Goal: Information Seeking & Learning: Check status

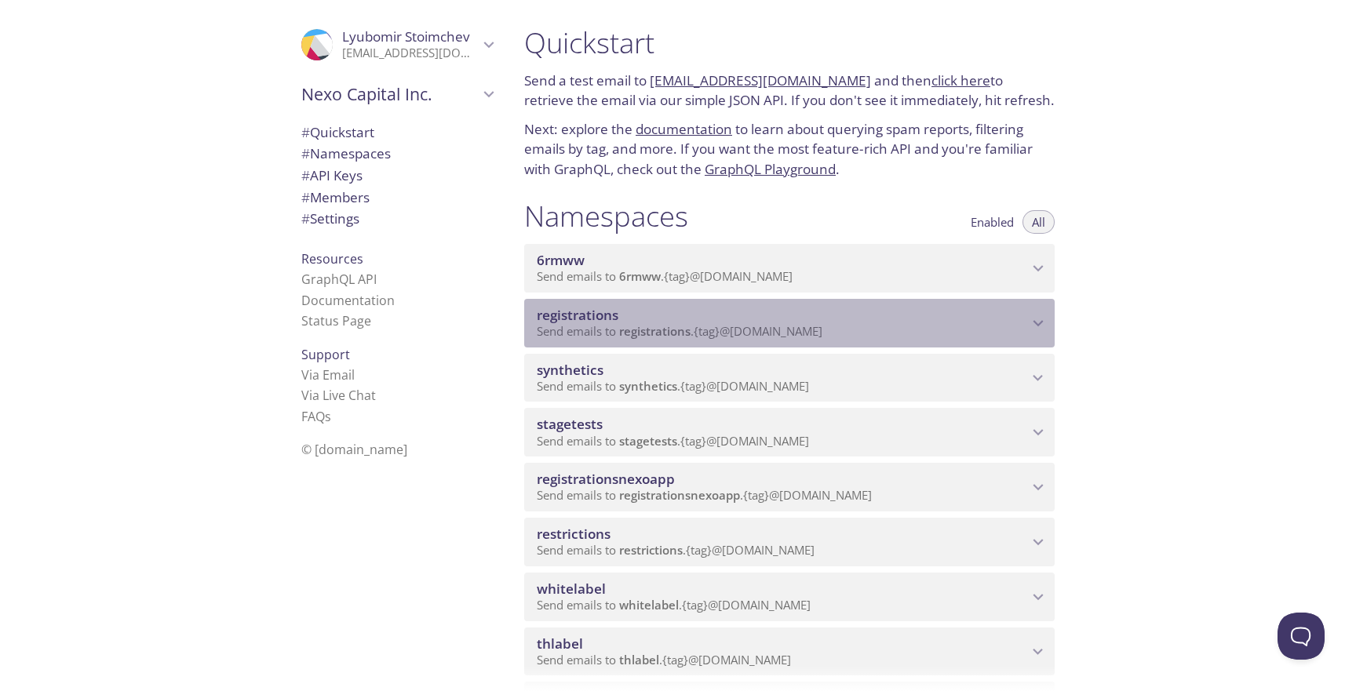
click at [695, 324] on span "Send emails to registrations . {tag} @[DOMAIN_NAME]" at bounding box center [680, 331] width 286 height 16
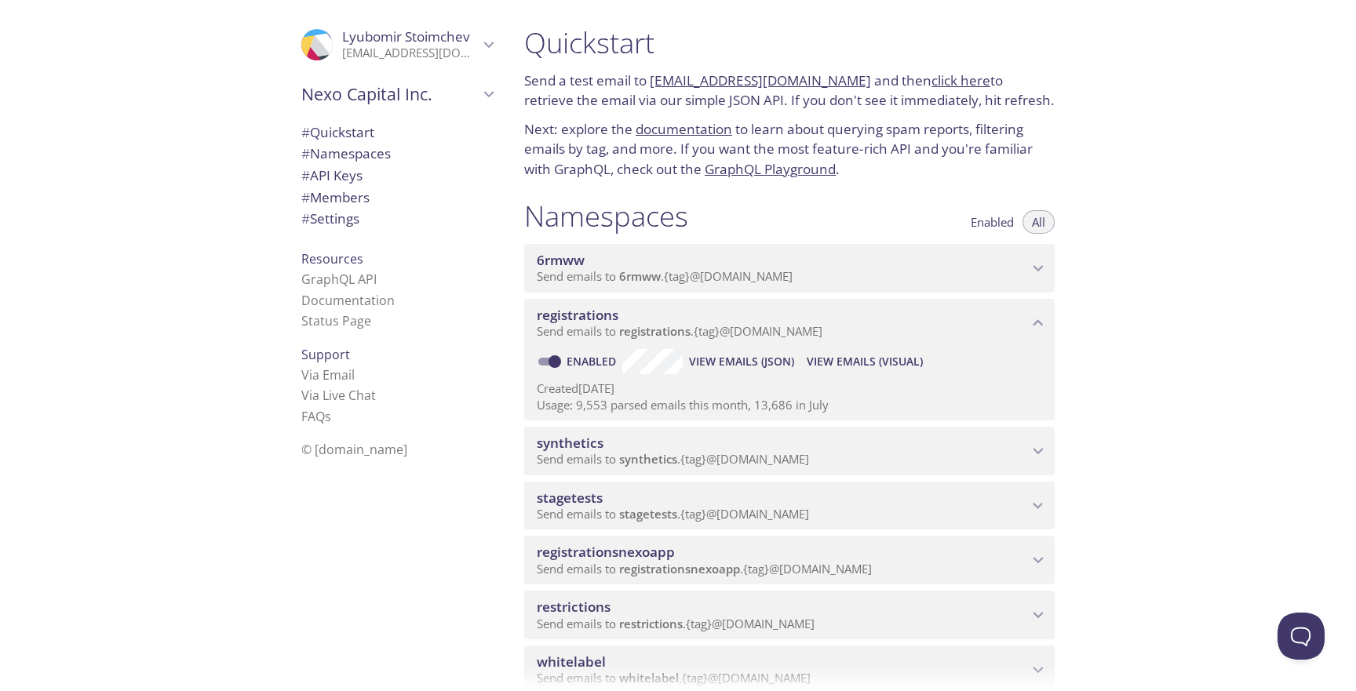
click at [837, 354] on span "View Emails (Visual)" at bounding box center [865, 361] width 116 height 19
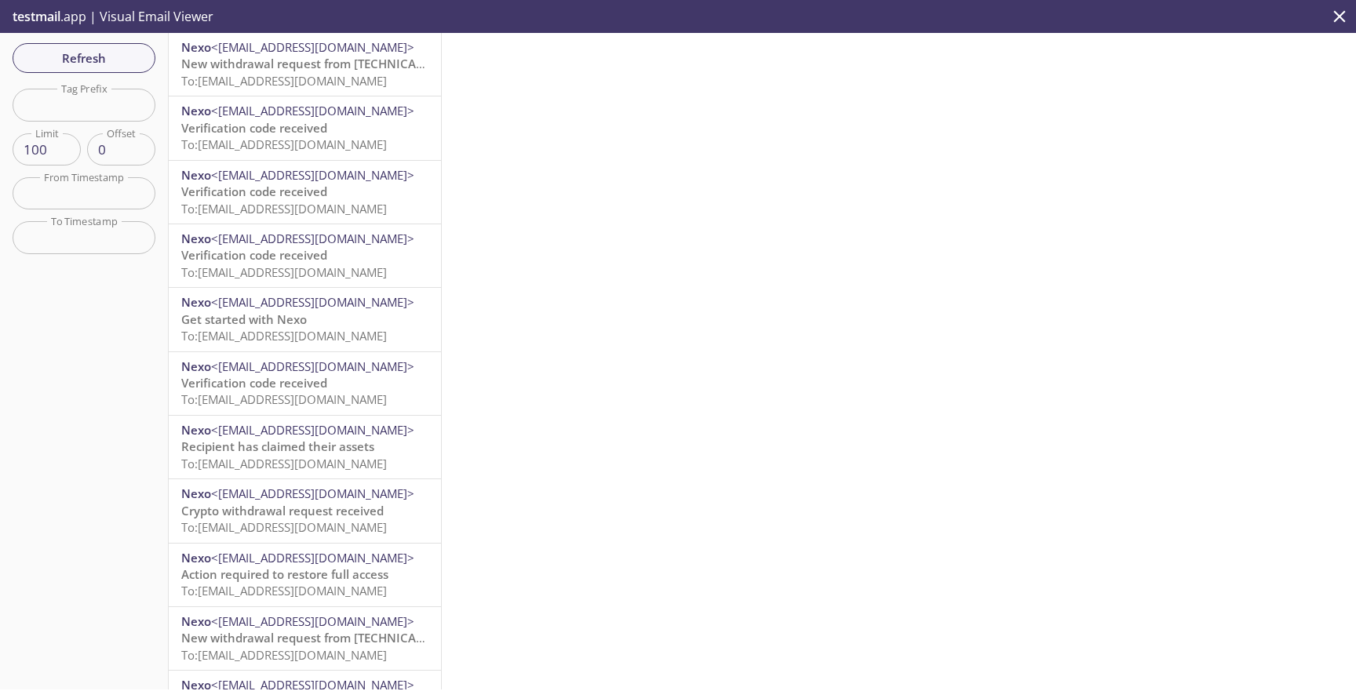
click at [363, 92] on div "Nexo <[EMAIL_ADDRESS][DOMAIN_NAME]> New withdrawal request from [TECHNICAL_ID] …" at bounding box center [305, 64] width 272 height 63
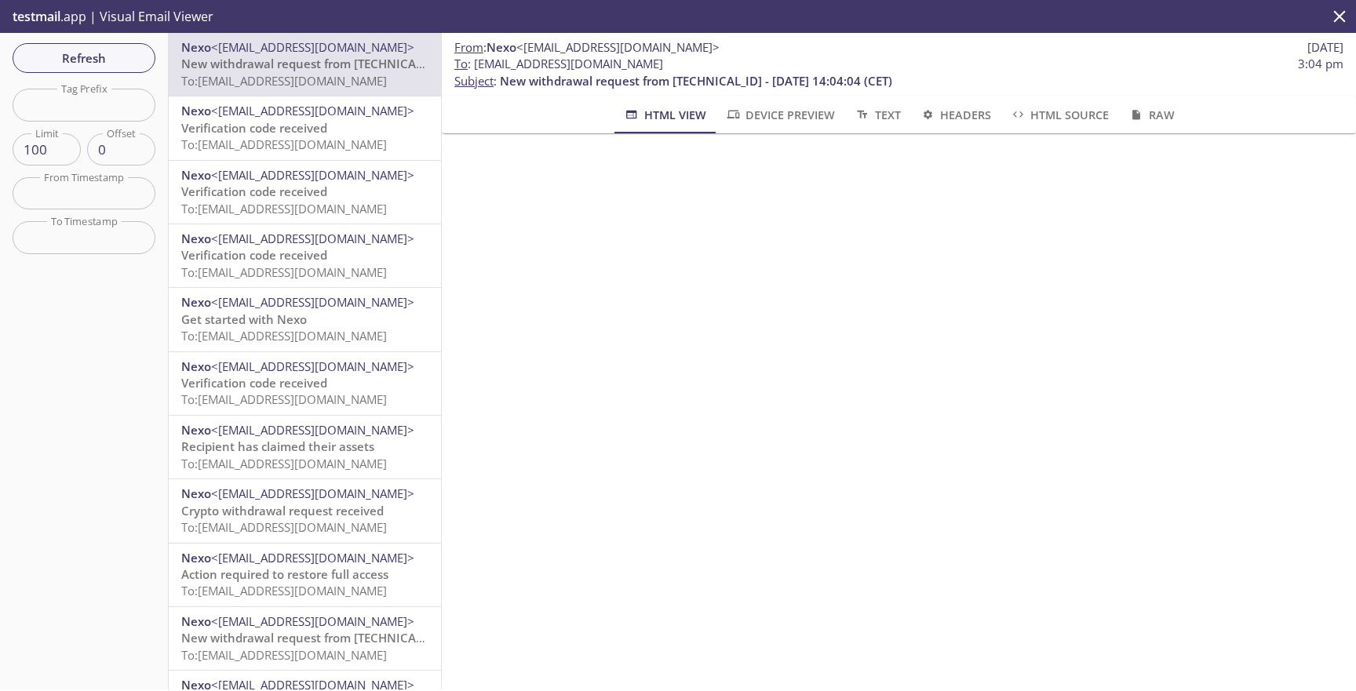
scroll to position [497, 0]
click at [138, 72] on button "Refresh" at bounding box center [84, 58] width 143 height 30
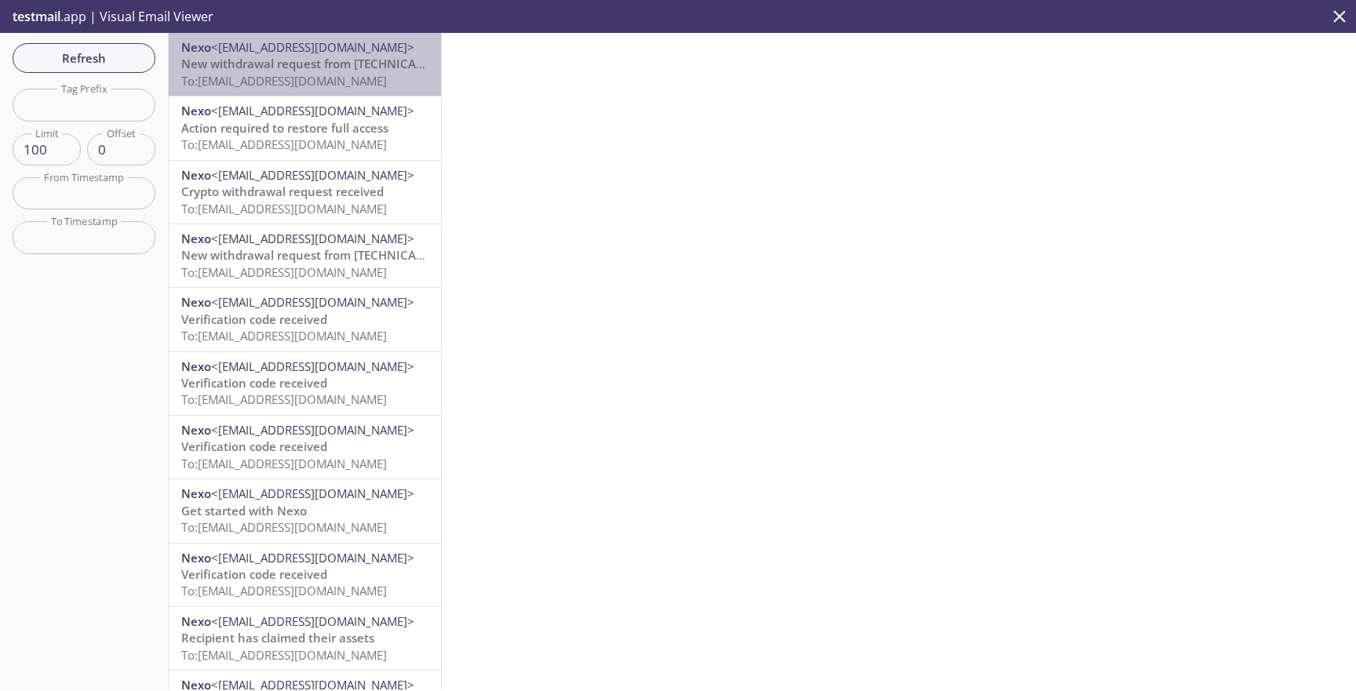
click at [378, 75] on span "To: [EMAIL_ADDRESS][DOMAIN_NAME]" at bounding box center [284, 81] width 206 height 16
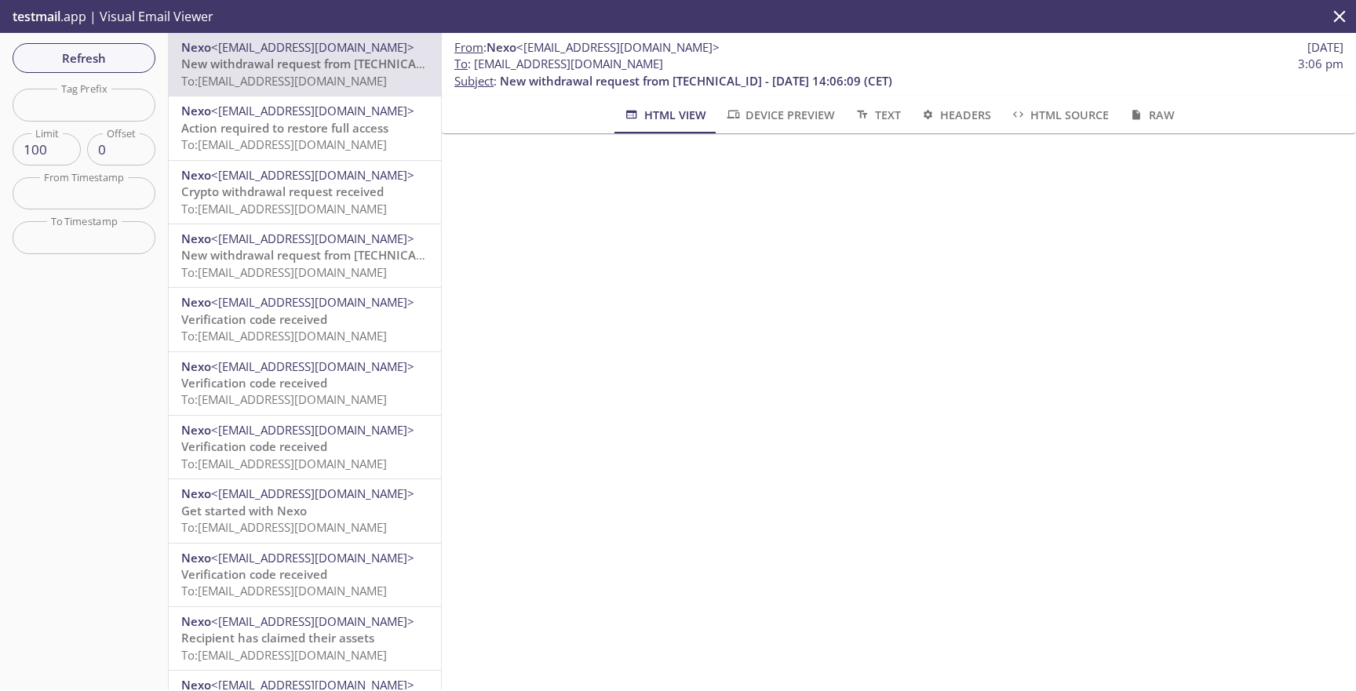
scroll to position [308, 0]
